Goal: Information Seeking & Learning: Learn about a topic

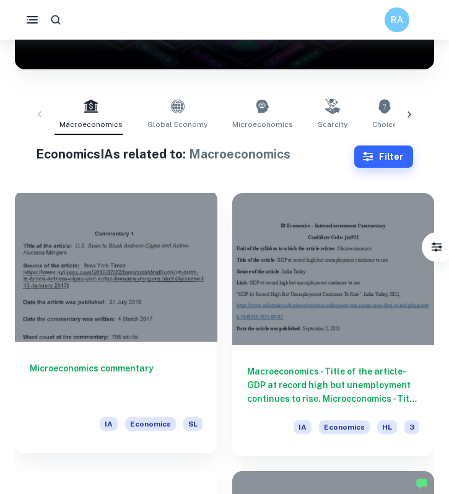
scroll to position [199, 0]
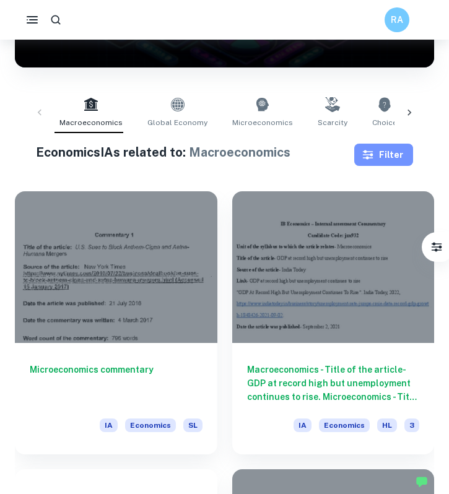
click at [373, 158] on icon "button" at bounding box center [368, 154] width 11 height 9
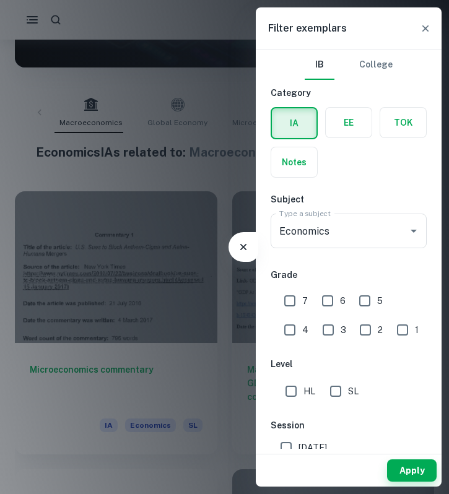
click at [300, 300] on input "7" at bounding box center [289, 300] width 25 height 25
checkbox input "true"
click at [295, 399] on input "HL" at bounding box center [291, 391] width 25 height 25
checkbox input "true"
click at [291, 449] on div "Apply" at bounding box center [349, 468] width 186 height 38
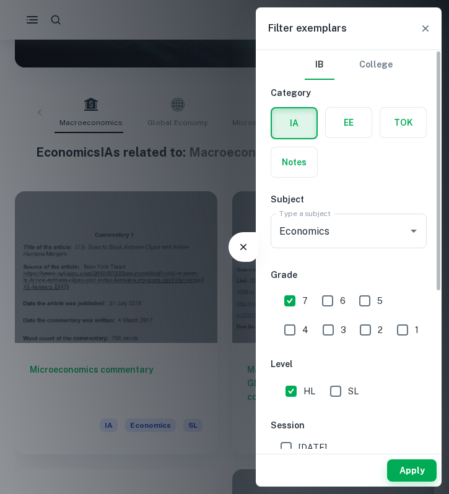
click at [291, 446] on input "[DATE]" at bounding box center [286, 447] width 25 height 25
checkbox input "true"
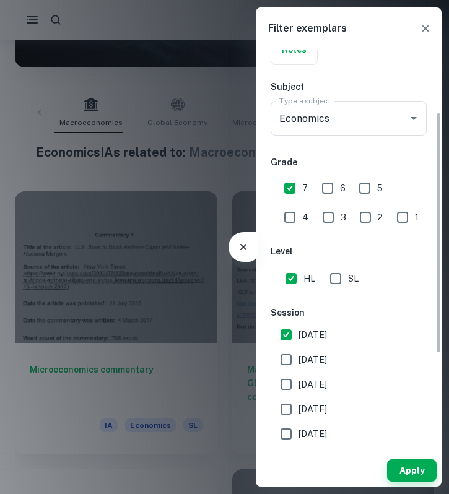
scroll to position [175, 0]
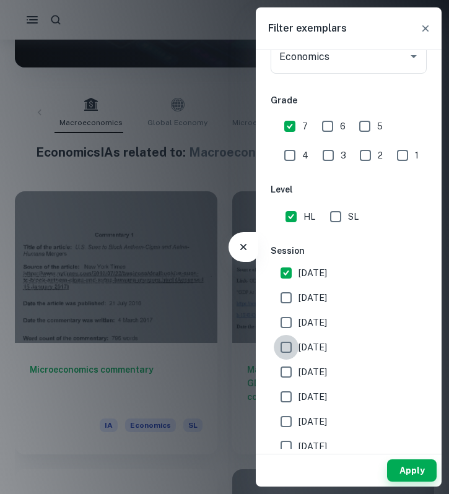
click at [287, 352] on input "[DATE]" at bounding box center [286, 347] width 25 height 25
checkbox input "true"
click at [287, 329] on input "[DATE]" at bounding box center [286, 322] width 25 height 25
click at [287, 313] on input "[DATE]" at bounding box center [286, 322] width 25 height 25
checkbox input "false"
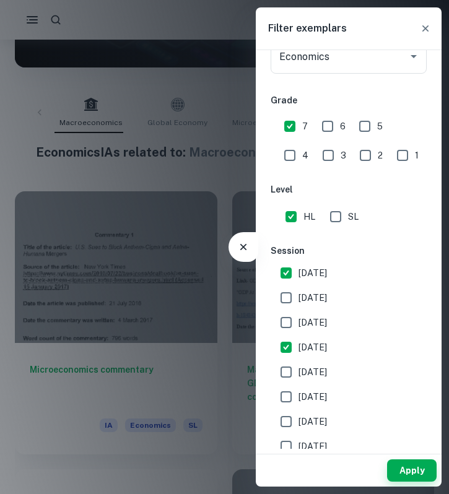
click at [287, 306] on input "[DATE]" at bounding box center [286, 297] width 25 height 25
checkbox input "true"
click at [287, 318] on input "[DATE]" at bounding box center [286, 322] width 25 height 25
click at [287, 319] on input "[DATE]" at bounding box center [286, 322] width 25 height 25
checkbox input "false"
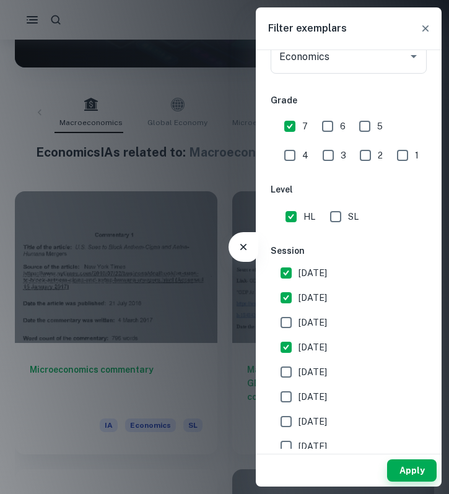
click at [287, 345] on input "[DATE]" at bounding box center [286, 347] width 25 height 25
checkbox input "false"
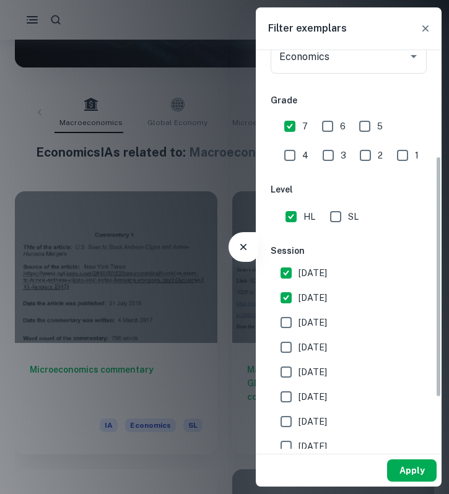
click at [395, 460] on button "Apply" at bounding box center [412, 470] width 50 height 22
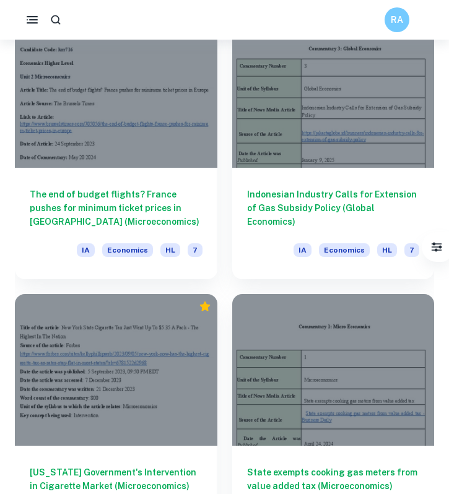
scroll to position [2310, 0]
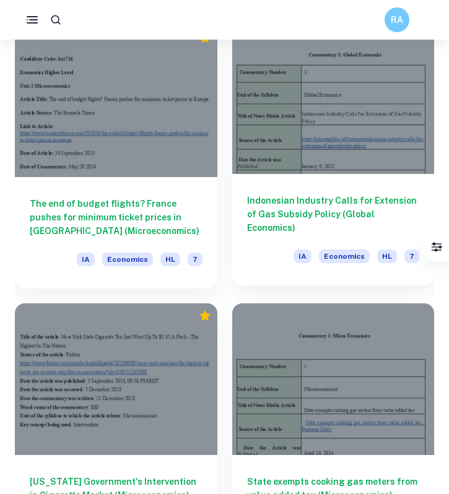
click at [313, 196] on h6 "Indonesian Industry Calls for Extension of Gas Subsidy Policy (Global Economics)" at bounding box center [333, 214] width 173 height 41
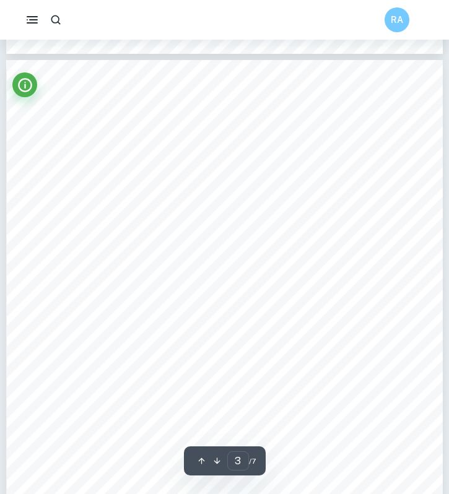
scroll to position [1207, 0]
click at [129, 157] on div "Commentary 3 This article discusses the implementation of the HGBT subsidy prog…" at bounding box center [224, 340] width 436 height 565
drag, startPoint x: 51, startPoint y: 142, endPoint x: 347, endPoint y: 330, distance: 349.8
click at [347, 330] on div "Commentary 3 This article discusses the implementation of the HGBT subsidy prog…" at bounding box center [224, 340] width 436 height 565
drag, startPoint x: 359, startPoint y: 323, endPoint x: 54, endPoint y: 142, distance: 354.4
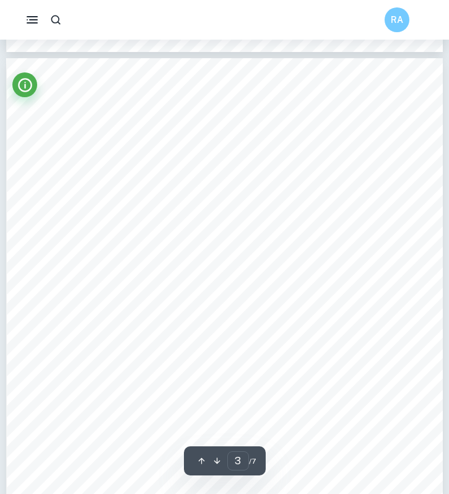
click at [54, 142] on div "Commentary 3 This article discusses the implementation of the HGBT subsidy prog…" at bounding box center [224, 340] width 436 height 565
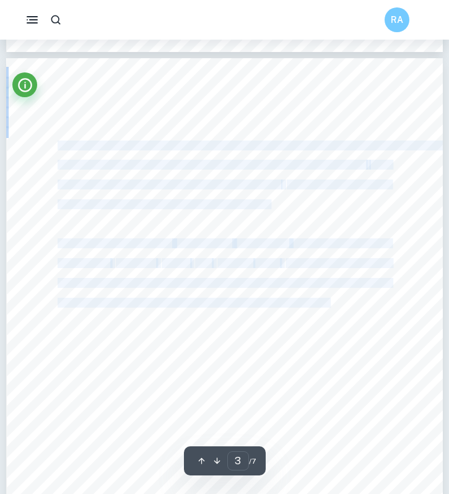
drag, startPoint x: 59, startPoint y: 143, endPoint x: 330, endPoint y: 298, distance: 311.7
click at [330, 298] on div "Commentary 3 This article discusses the implementation of the HGBT subsidy prog…" at bounding box center [224, 340] width 436 height 565
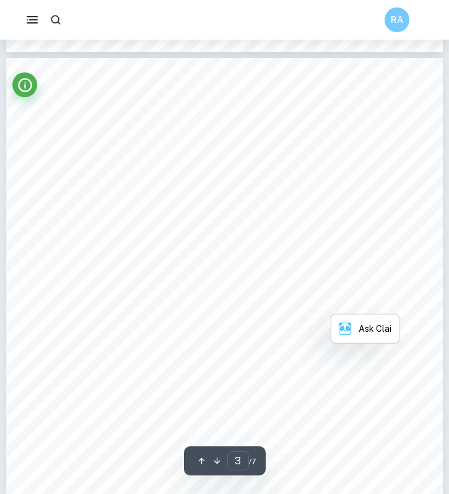
click at [318, 321] on span "global economy." at bounding box center [328, 323] width 56 height 9
drag, startPoint x: 359, startPoint y: 322, endPoint x: 59, endPoint y: 141, distance: 350.8
click at [59, 141] on div "Commentary 3 This article discusses the implementation of the HGBT subsidy prog…" at bounding box center [224, 340] width 436 height 565
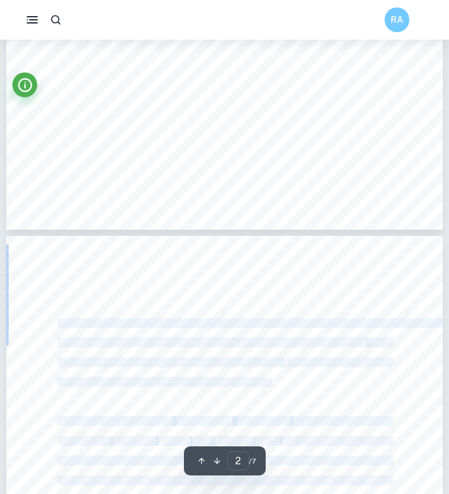
type input "3"
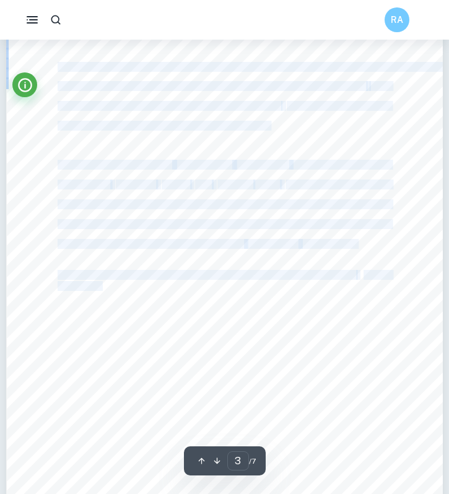
scroll to position [1289, 0]
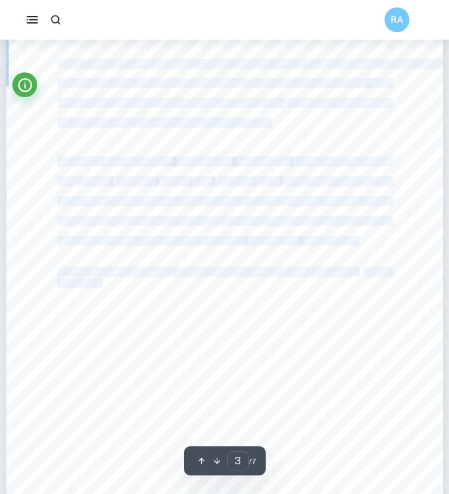
copy div "This article discusses the implementation of the HGBT subsidy program by the In…"
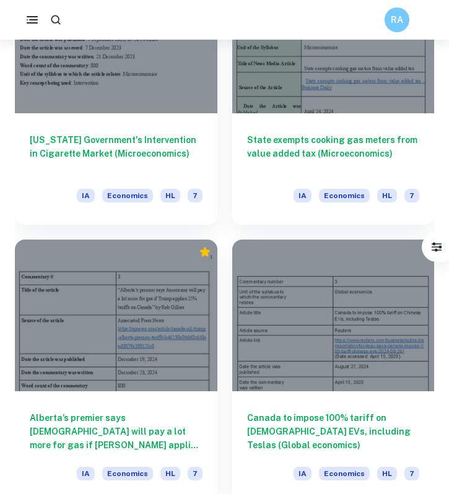
scroll to position [2660, 0]
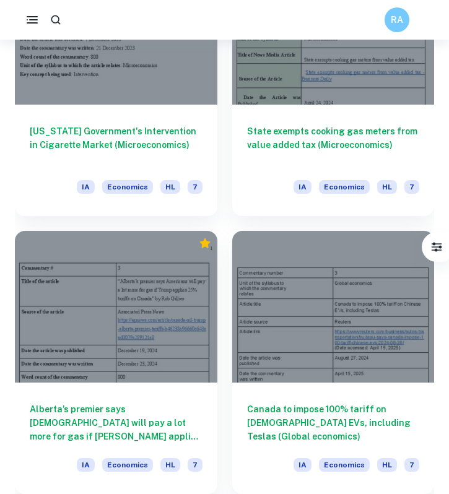
click at [279, 321] on div at bounding box center [333, 307] width 202 height 152
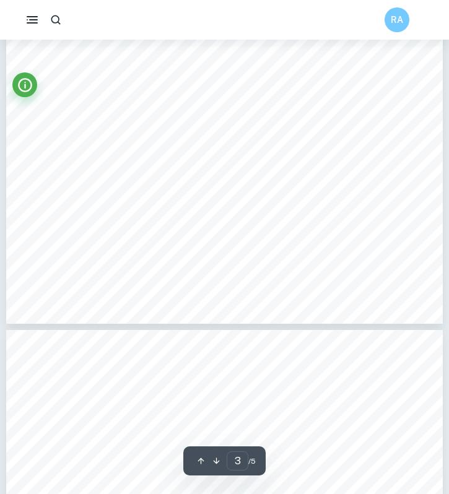
type input "4"
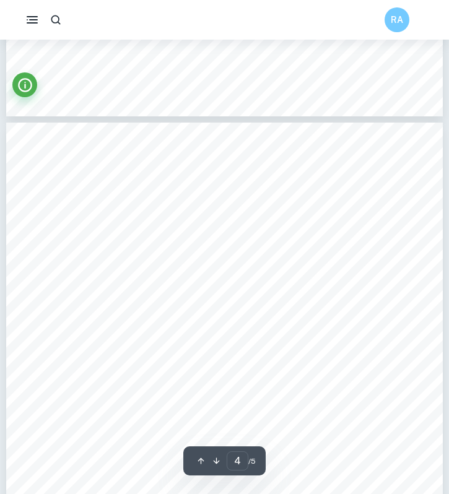
scroll to position [1897, 0]
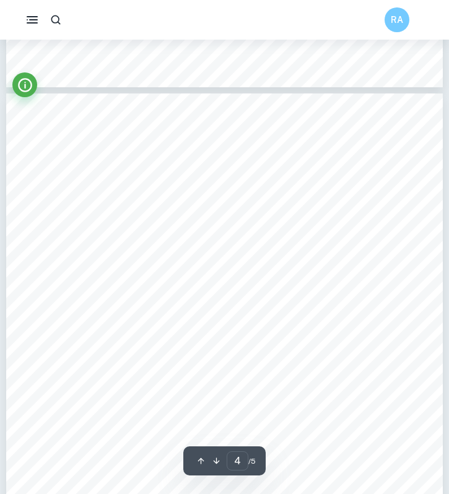
click at [28, 175] on div "Starting [DATE], [GEOGRAPHIC_DATA] will impose 100% tariffs on Chinese made ele…" at bounding box center [224, 401] width 436 height 617
drag, startPoint x: 59, startPoint y: 144, endPoint x: 18, endPoint y: 136, distance: 42.3
click at [18, 136] on div "Starting [DATE], [GEOGRAPHIC_DATA] will impose 100% tariffs on Chinese made ele…" at bounding box center [224, 401] width 436 height 617
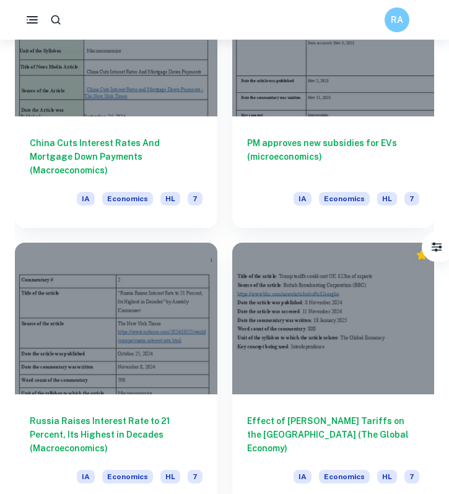
scroll to position [1541, 0]
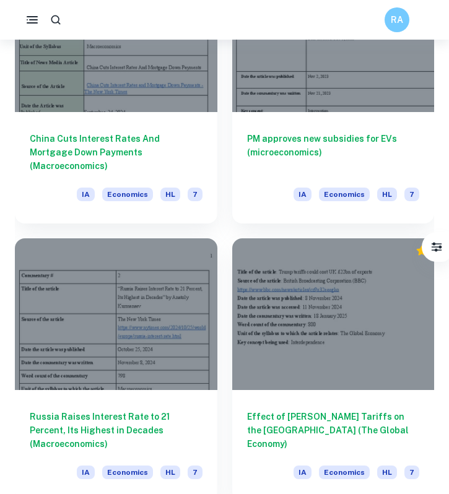
click at [108, 330] on div at bounding box center [116, 314] width 202 height 152
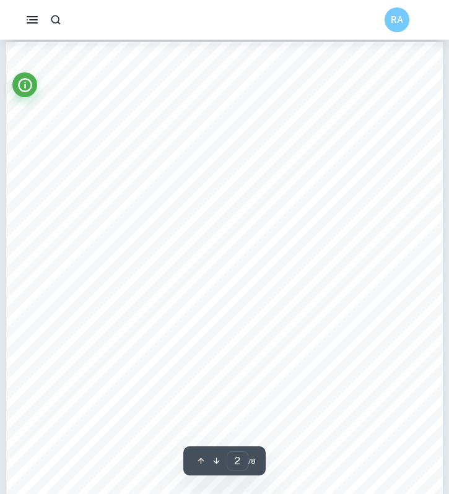
scroll to position [661, 0]
drag, startPoint x: 62, startPoint y: 152, endPoint x: 95, endPoint y: 188, distance: 49.1
click at [95, 188] on div "2 Russia Raises Interest Rate to 21 Percent, Its Highest in Decades By [PERSON_…" at bounding box center [224, 316] width 436 height 565
drag, startPoint x: 53, startPoint y: 91, endPoint x: 41, endPoint y: 76, distance: 19.1
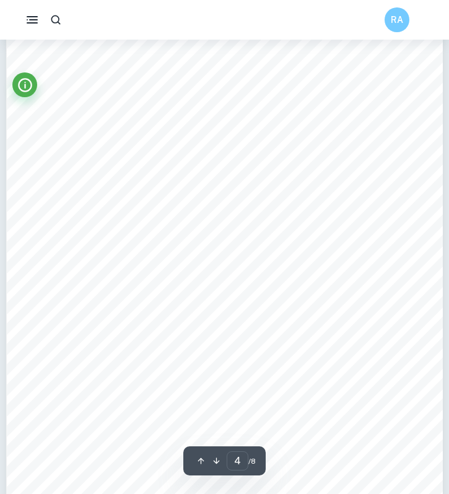
click at [41, 76] on div "4 Commentary #2: Macroeconomics The selected article discusses the Russian Cent…" at bounding box center [224, 278] width 436 height 565
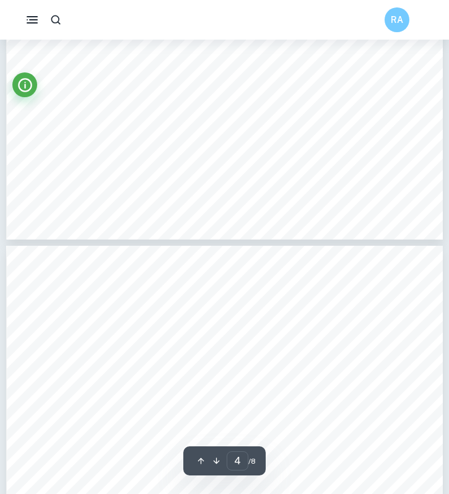
type input "5"
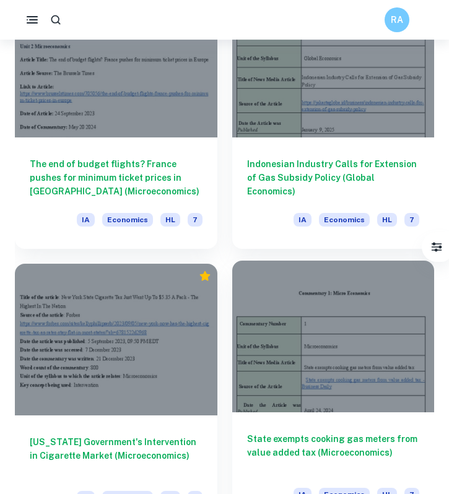
scroll to position [2172, 0]
